Goal: Transaction & Acquisition: Purchase product/service

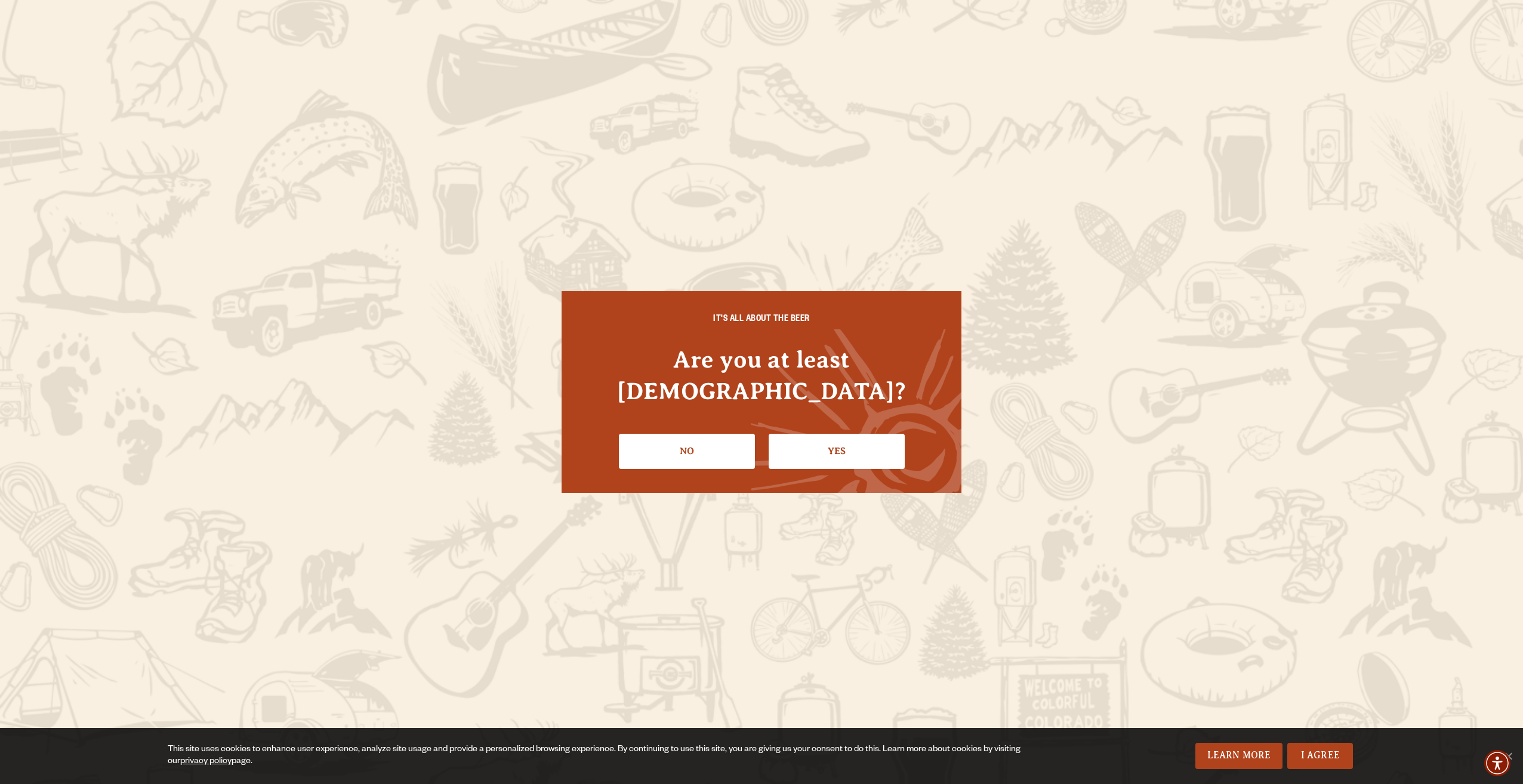
click at [846, 433] on link "Yes" at bounding box center [836, 450] width 136 height 34
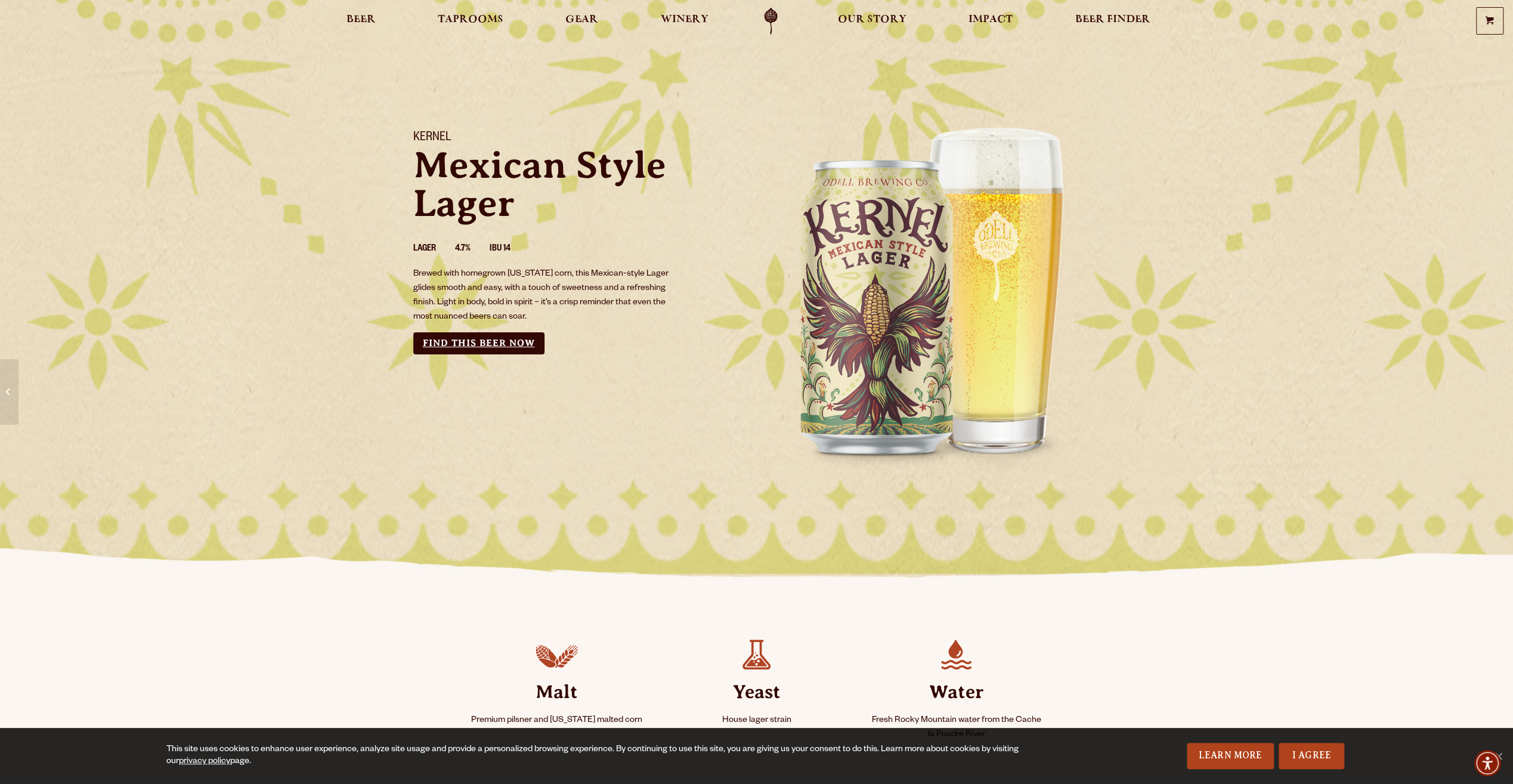
click at [483, 344] on link "Find this Beer Now" at bounding box center [479, 343] width 132 height 22
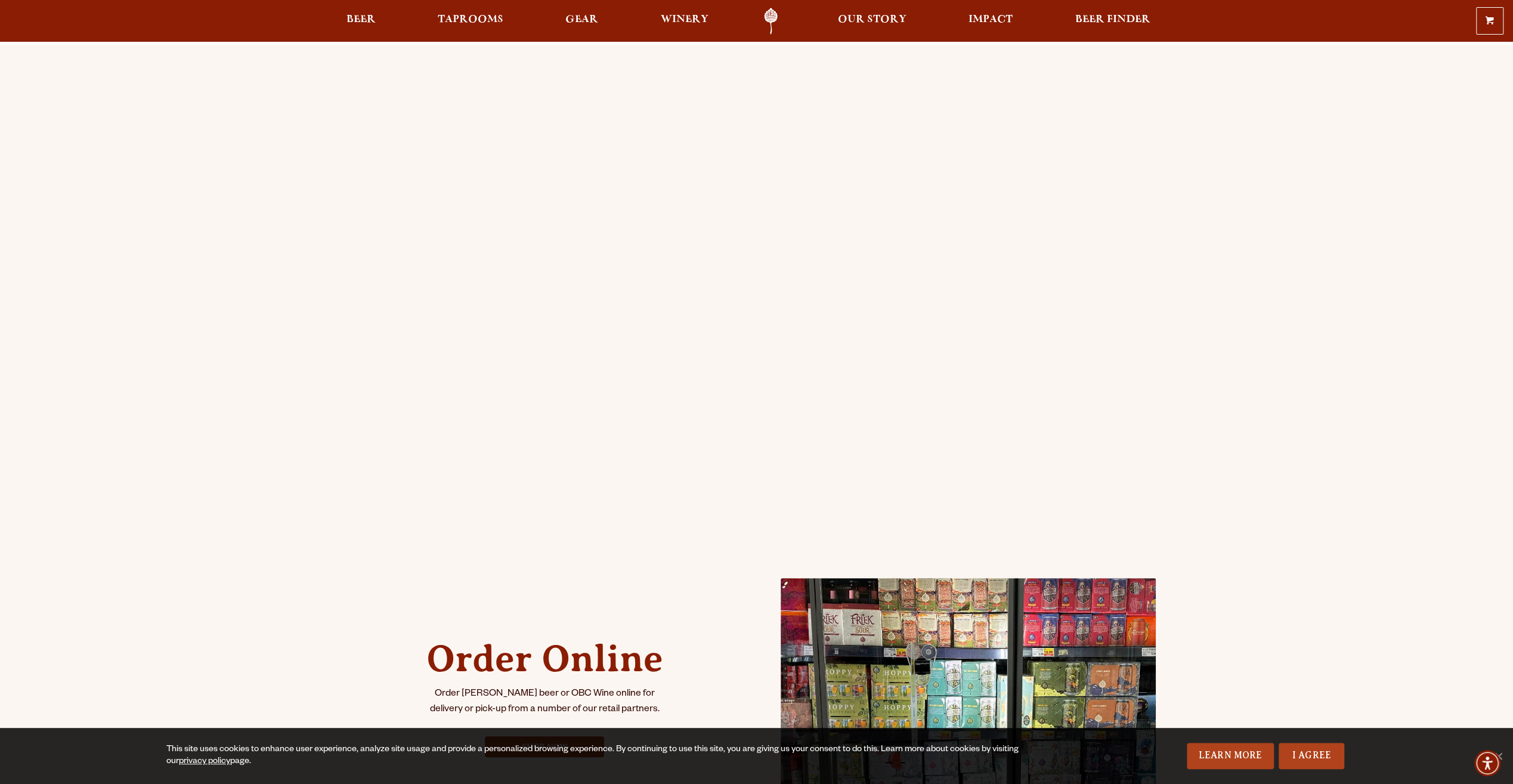
click at [182, 196] on div "Order Online Order [PERSON_NAME] beer or OBC Wine online for delivery or pick-u…" at bounding box center [756, 472] width 1513 height 855
click at [196, 232] on div "Order Online Order [PERSON_NAME] beer or OBC Wine online for delivery or pick-u…" at bounding box center [756, 472] width 1513 height 855
